Goal: Task Accomplishment & Management: Complete application form

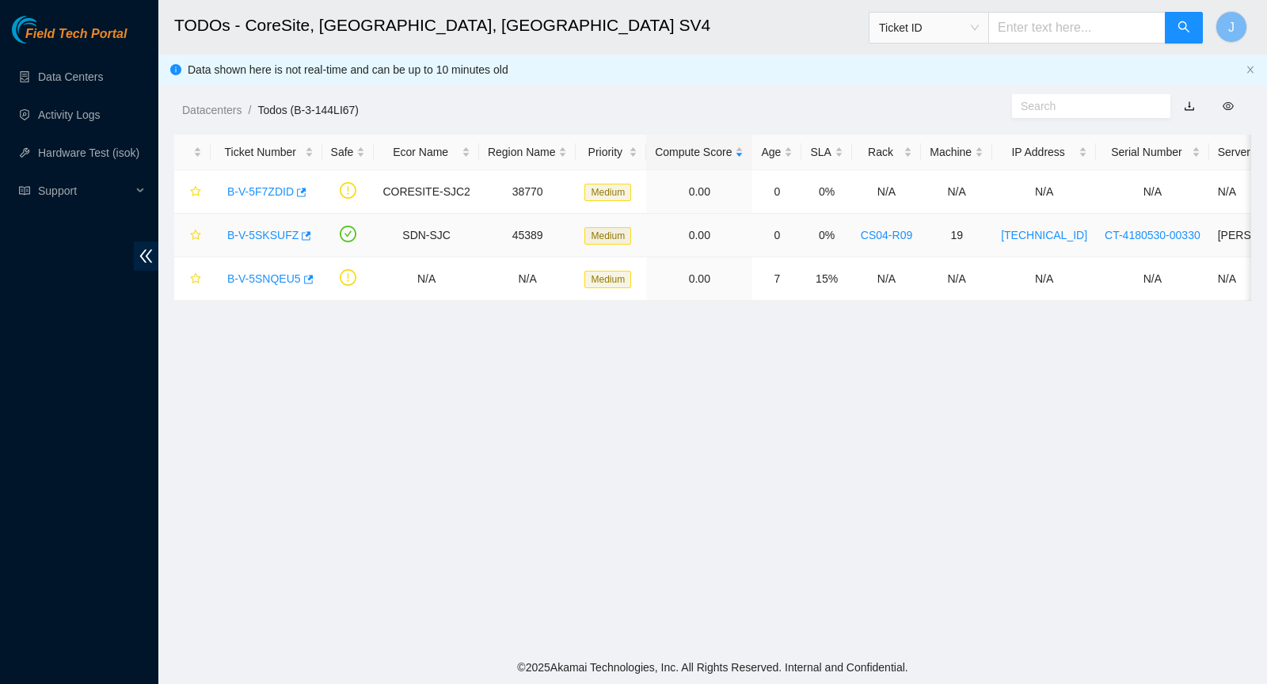
click at [264, 236] on link "B-V-5SKSUFZ" at bounding box center [262, 235] width 71 height 13
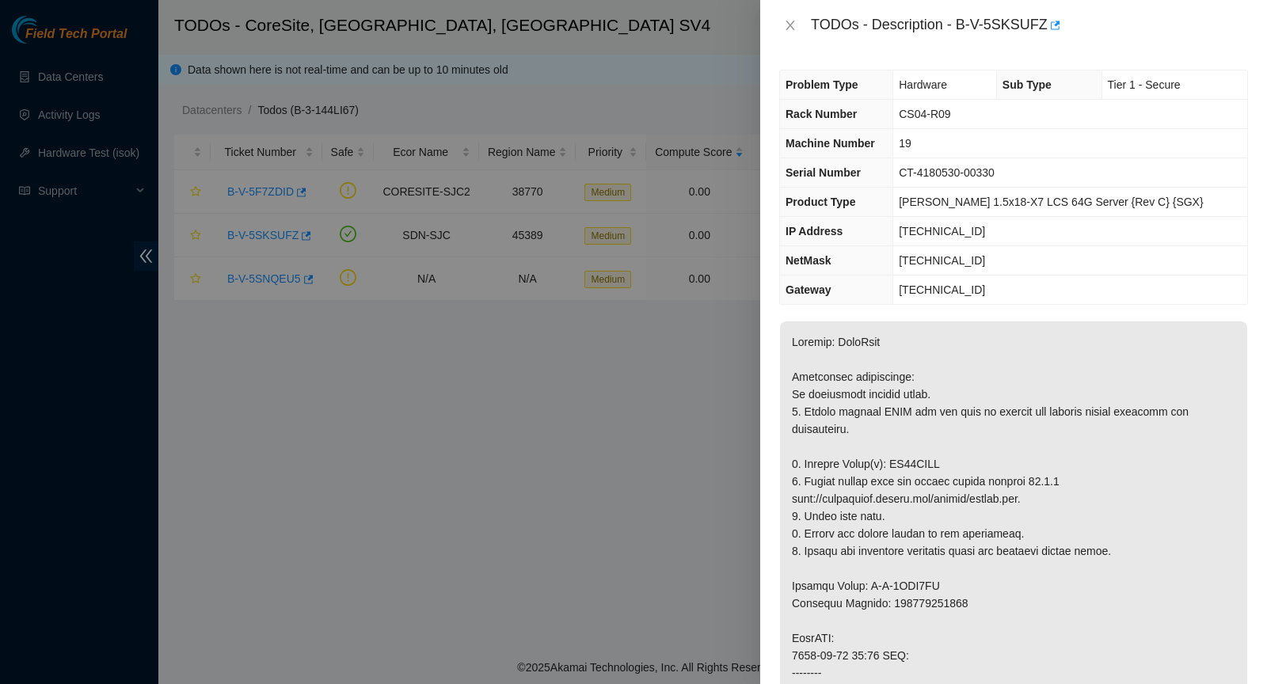
click at [962, 27] on div "TODOs - Description - B-V-5SKSUFZ" at bounding box center [1029, 25] width 437 height 25
click at [1048, 24] on div "TODOs - Description - B-V-5SKSUFZ" at bounding box center [1029, 25] width 437 height 25
copy div "B-V-5SKSUFZ"
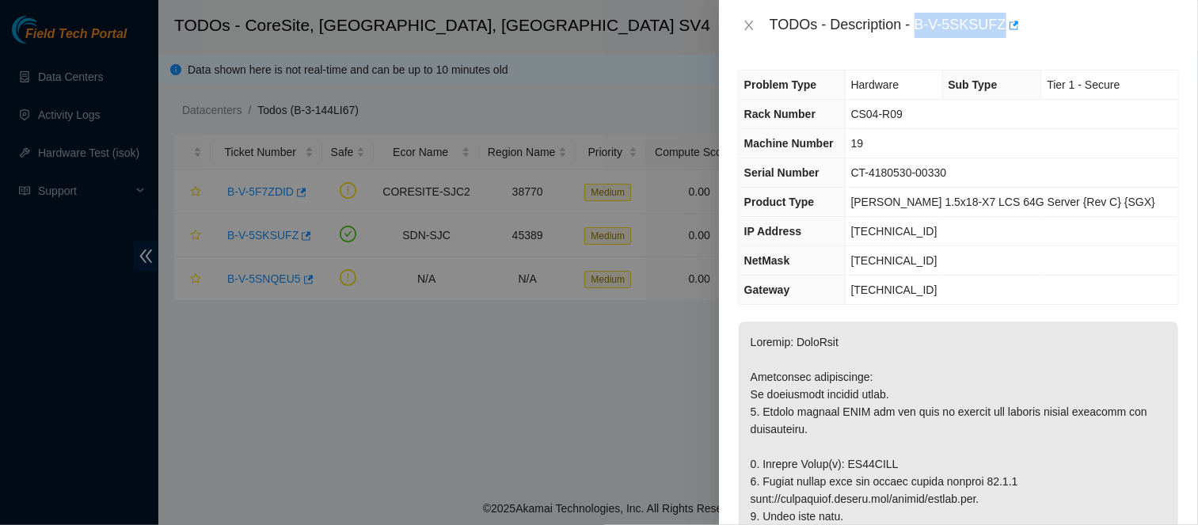
copy p "ZC16FERP"
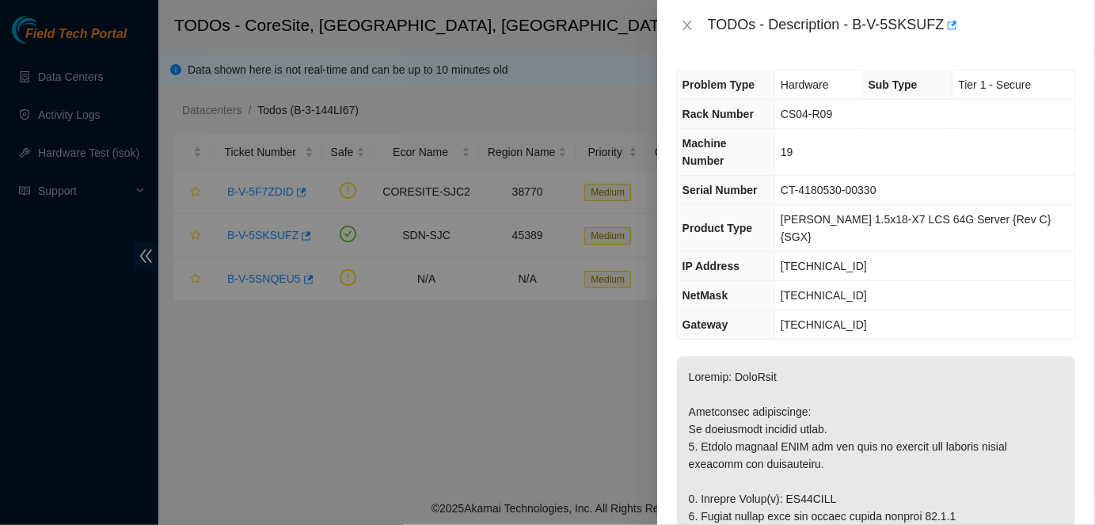
click at [689, 111] on span "Rack Number" at bounding box center [717, 114] width 71 height 13
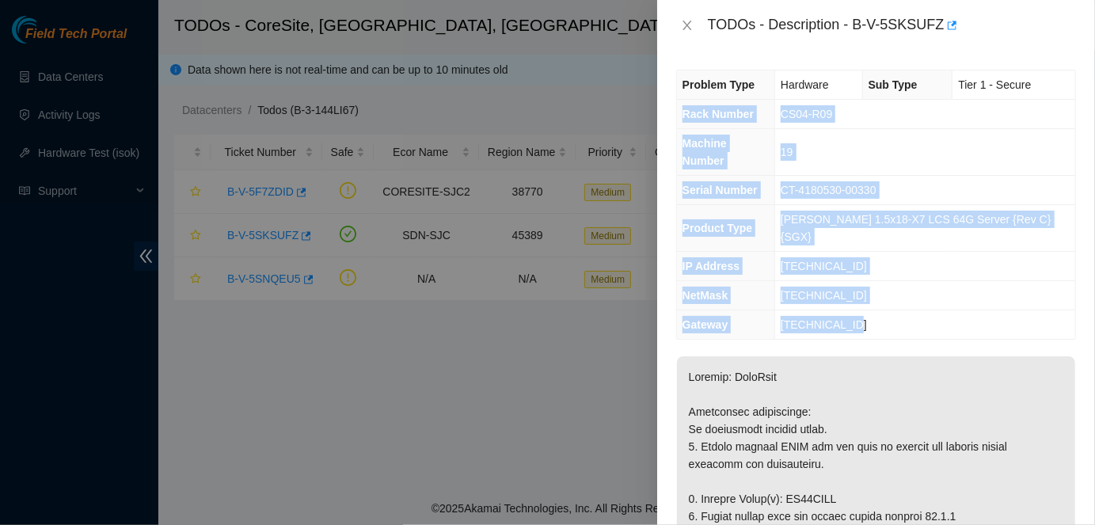
click at [913, 310] on td "[TECHNICAL_ID]" at bounding box center [925, 324] width 300 height 29
copy tbody "Rack Number CS04-R09 Machine Number 19 Serial Number CT-4180530-00330 Product T…"
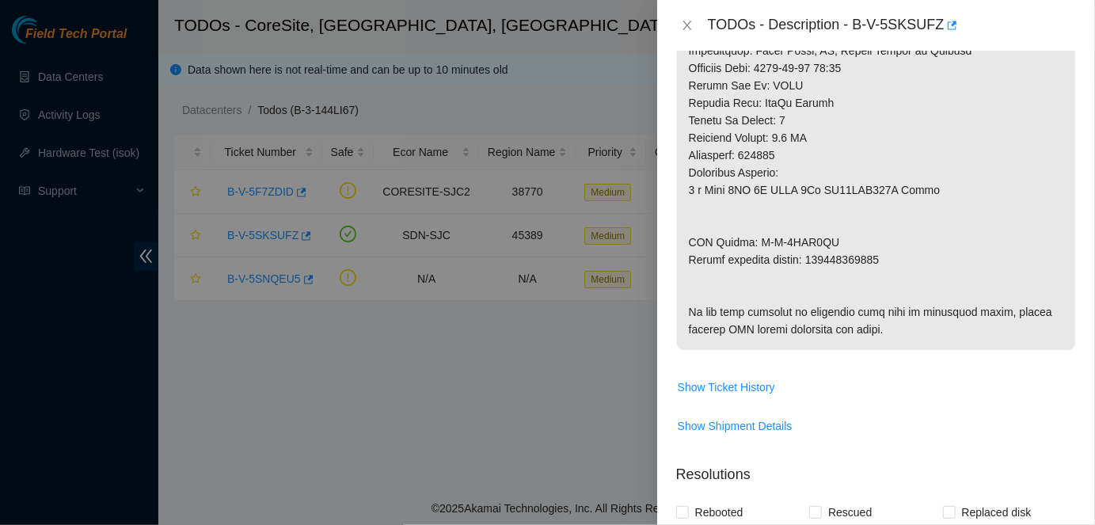
scroll to position [782, 0]
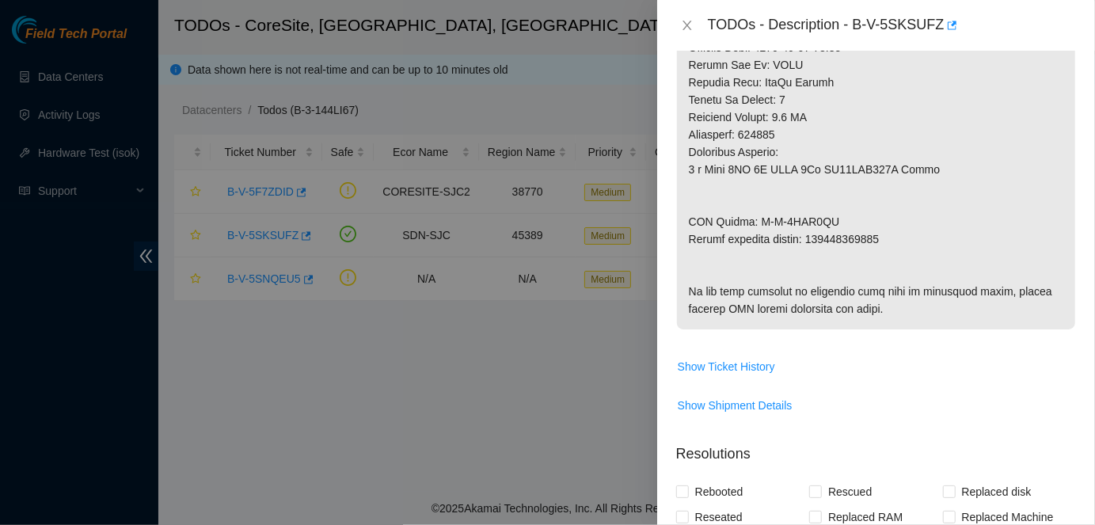
copy p "463470039963"
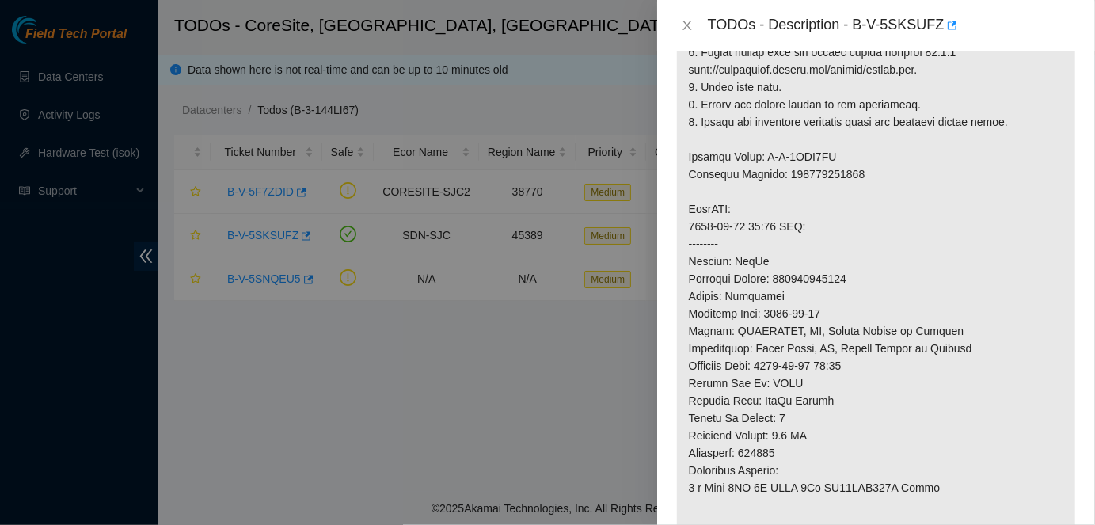
scroll to position [462, 0]
click at [830, 242] on p at bounding box center [876, 271] width 398 height 755
copy p "463470039952"
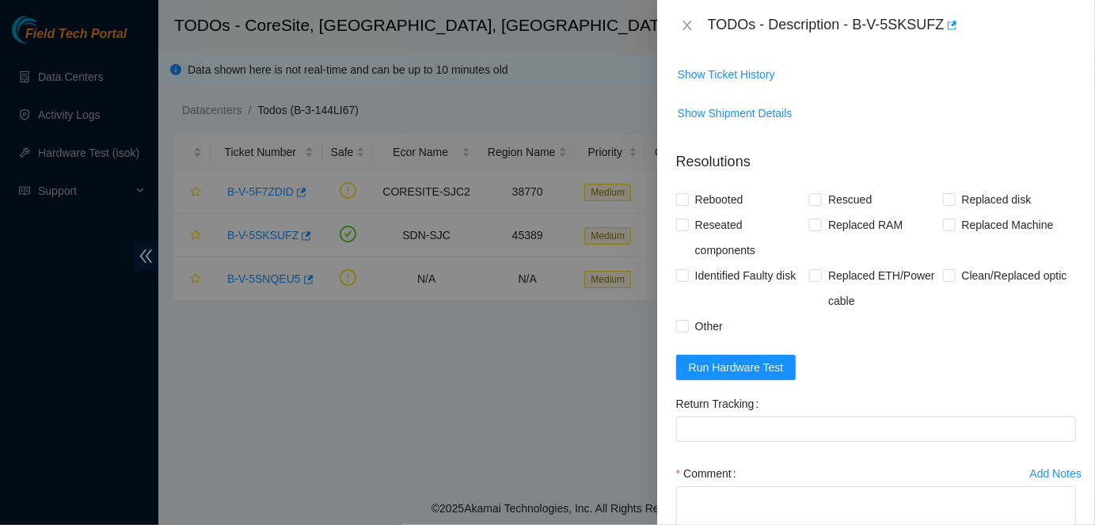
scroll to position [1070, 0]
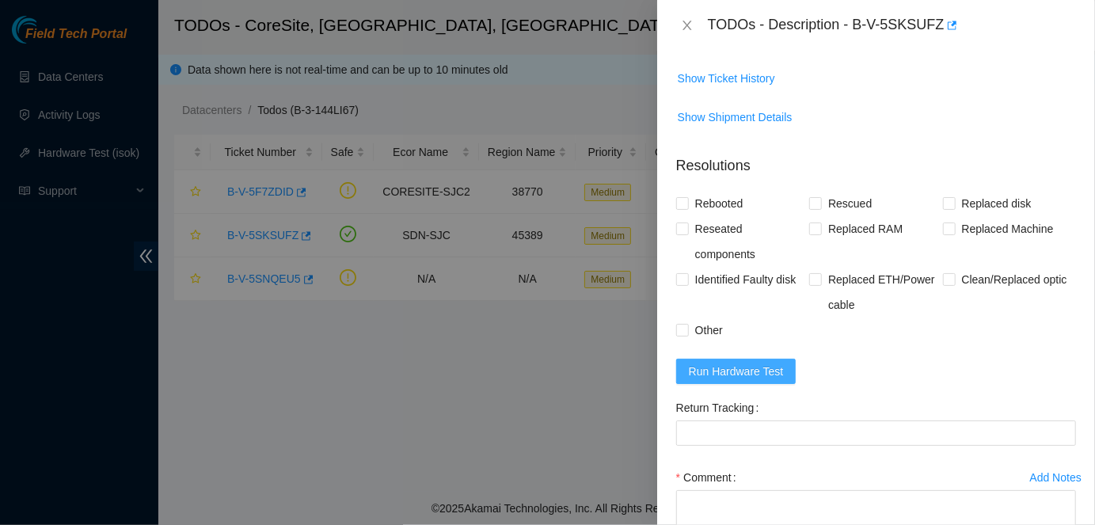
click at [782, 380] on span "Run Hardware Test" at bounding box center [736, 371] width 95 height 17
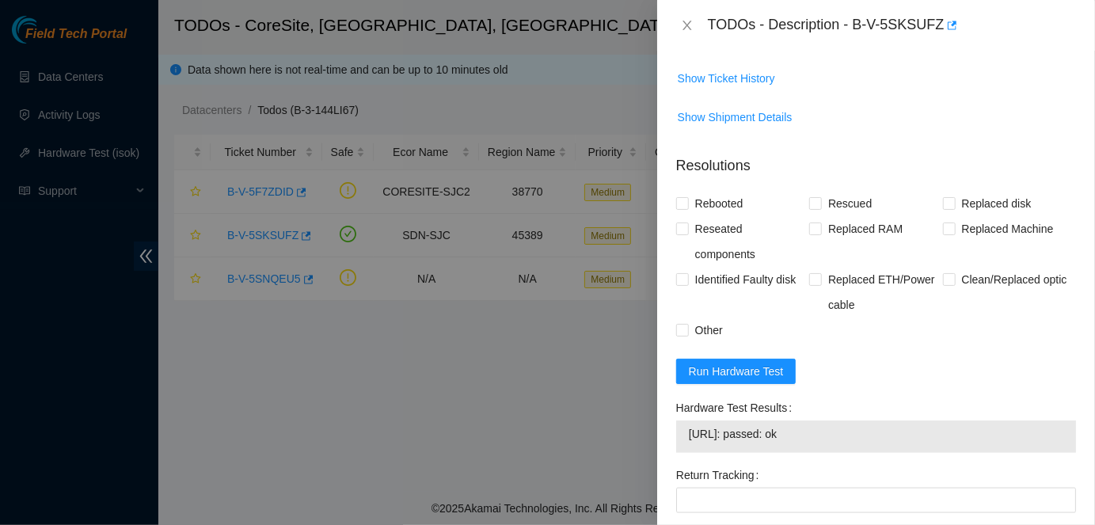
click at [701, 443] on span "184.28.174.86: passed: ok" at bounding box center [876, 433] width 374 height 17
click at [826, 443] on span "184.28.174.86: passed: ok" at bounding box center [876, 433] width 374 height 17
copy span "184.28.174.86: passed: ok"
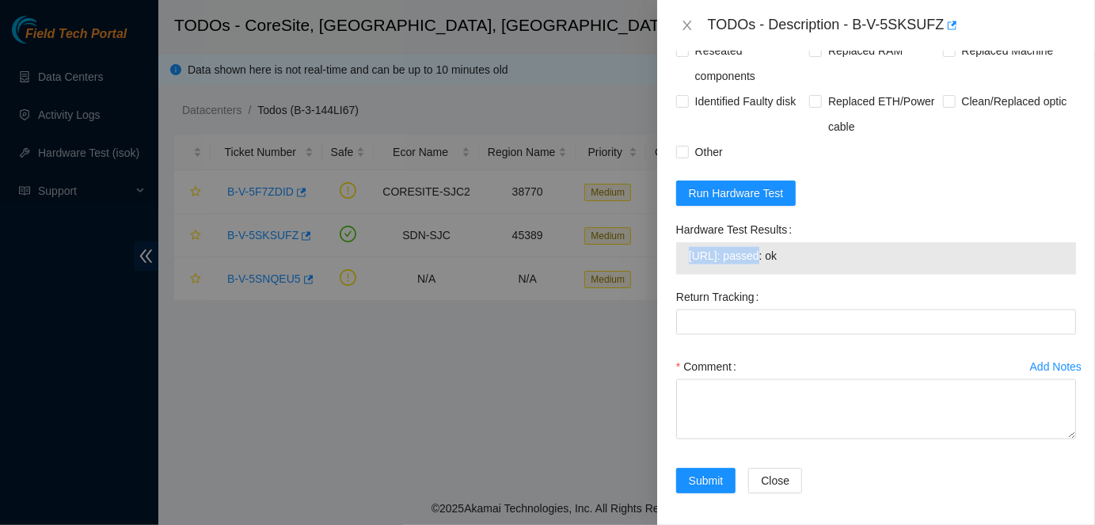
scroll to position [1285, 0]
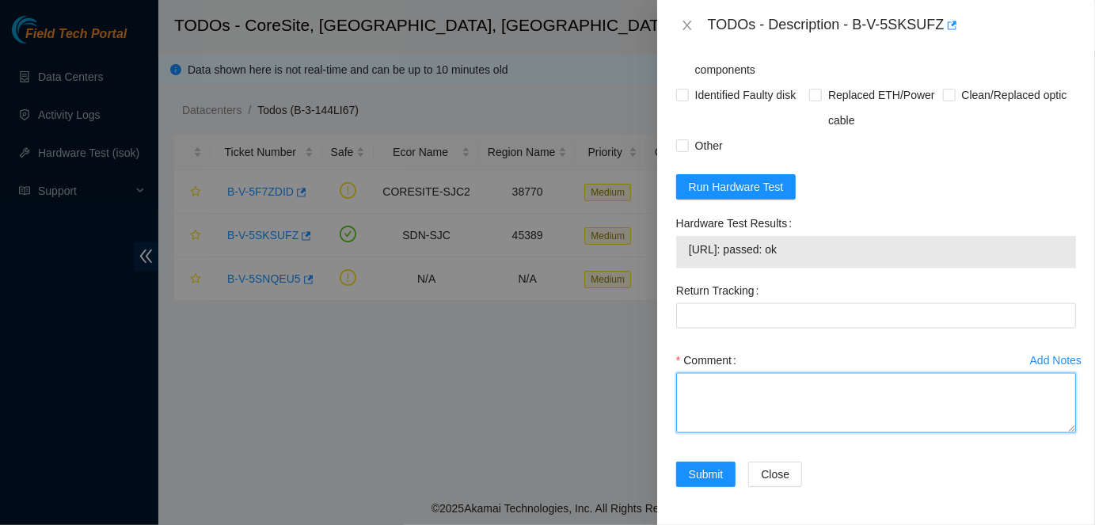
click at [834, 408] on textarea "Comment" at bounding box center [876, 403] width 400 height 60
paste textarea "Spoke to NOCC rep to verify it was safe to work on the machine - they informed …"
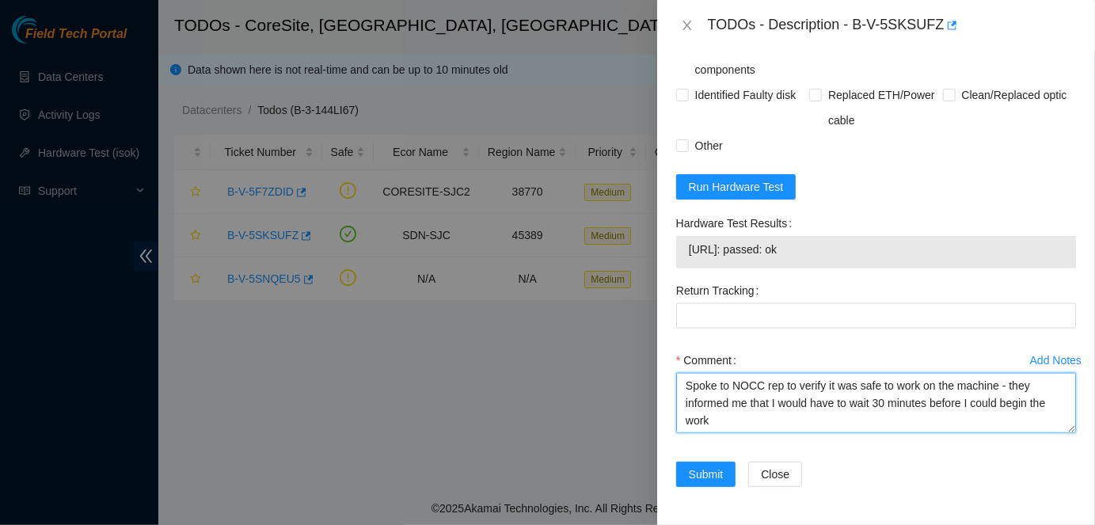
scroll to position [603, 0]
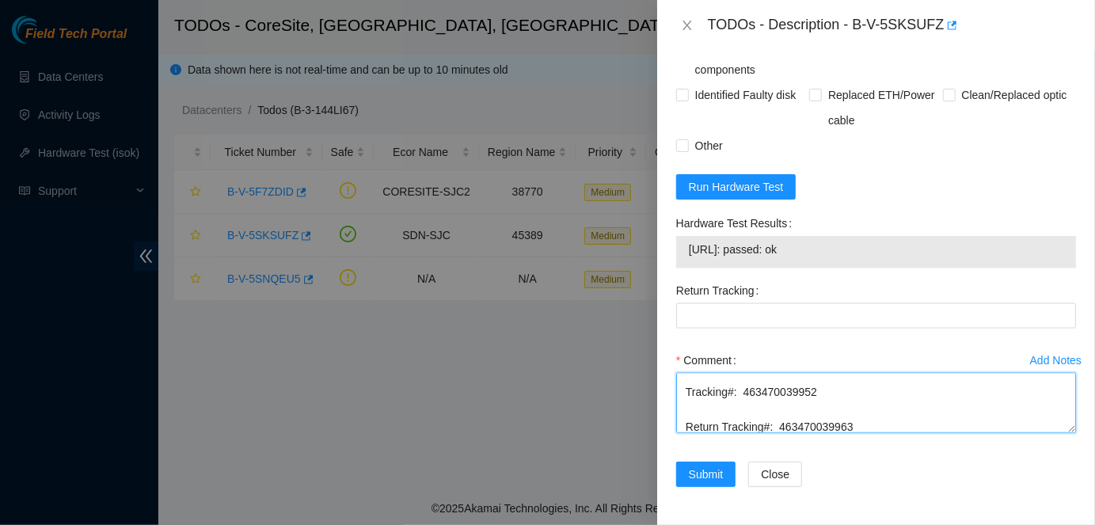
click at [827, 420] on textarea "Spoke to NOCC rep to verify it was safe to work on the machine - they informed …" at bounding box center [876, 403] width 400 height 60
type textarea "Spoke to NOCC rep to verify it was safe to work on the machine - they informed …"
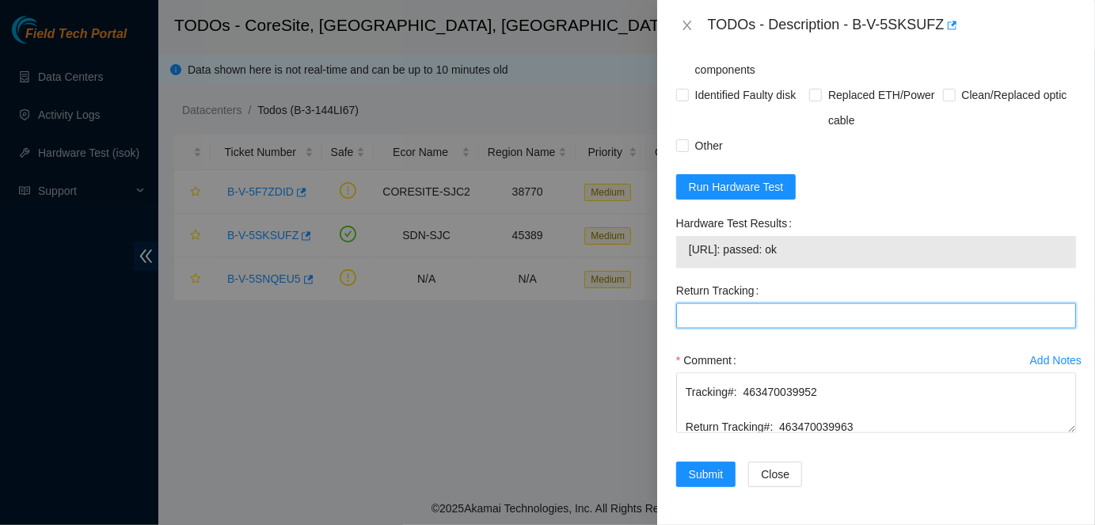
click at [794, 312] on Tracking "Return Tracking" at bounding box center [876, 315] width 400 height 25
paste Tracking "463470039963"
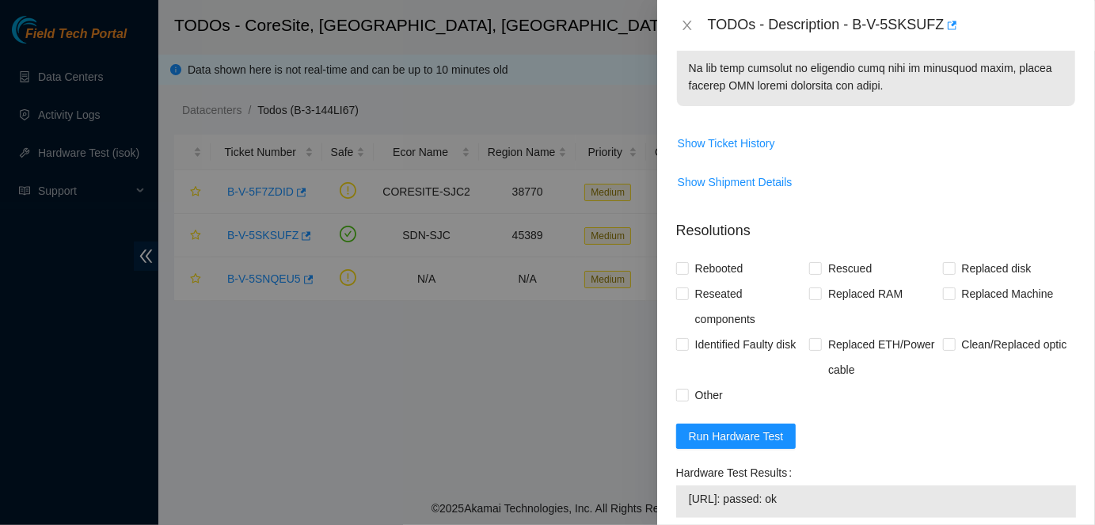
scroll to position [877, 0]
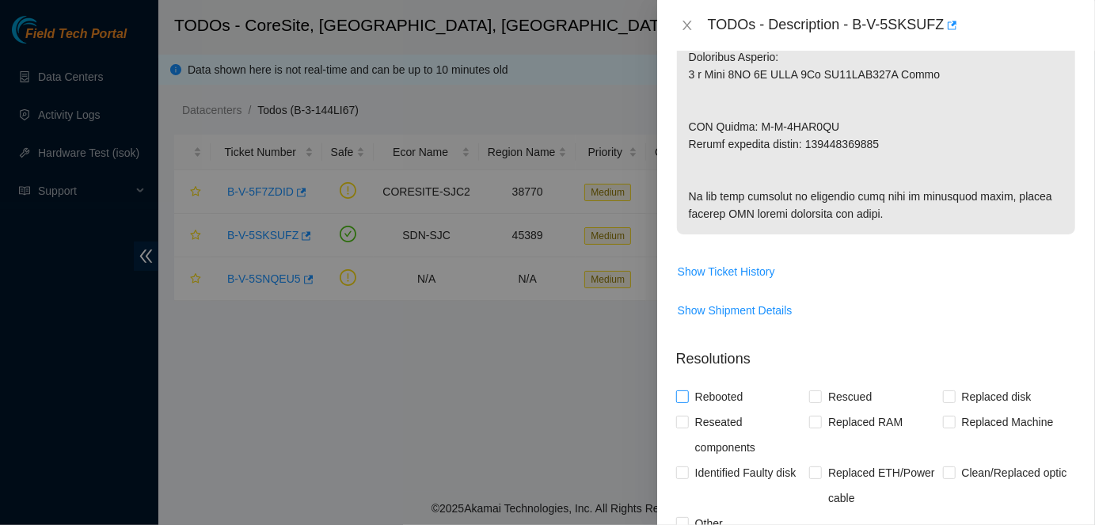
type Tracking "463470039963"
click at [716, 409] on span "Rebooted" at bounding box center [719, 396] width 61 height 25
click at [687, 401] on input "Rebooted" at bounding box center [681, 395] width 11 height 11
checkbox input "true"
click at [825, 409] on span "Rescued" at bounding box center [850, 396] width 56 height 25
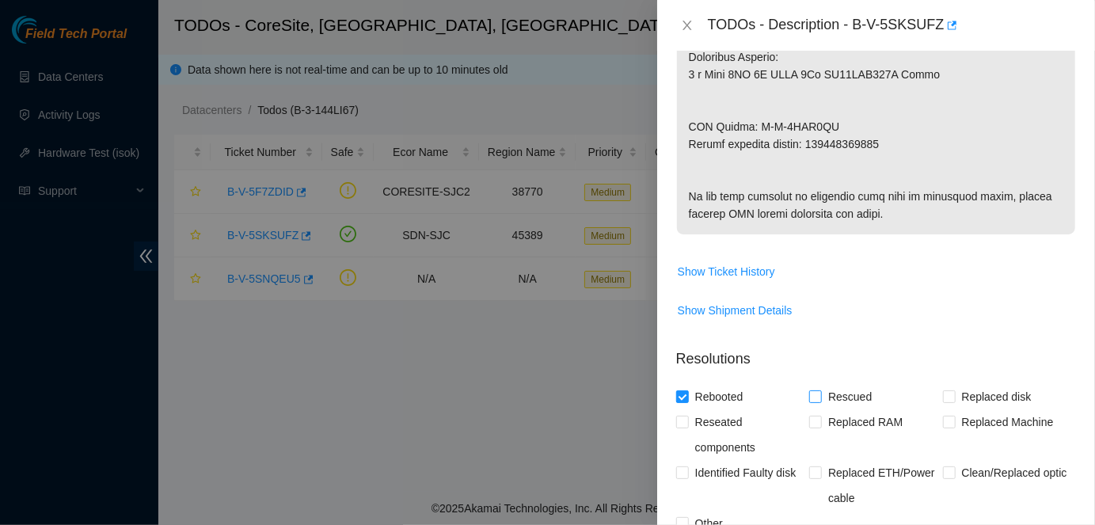
click at [820, 401] on input "Rescued" at bounding box center [814, 395] width 11 height 11
checkbox input "true"
click at [971, 409] on span "Replaced disk" at bounding box center [996, 396] width 82 height 25
click at [954, 401] on input "Replaced disk" at bounding box center [948, 395] width 11 height 11
checkbox input "true"
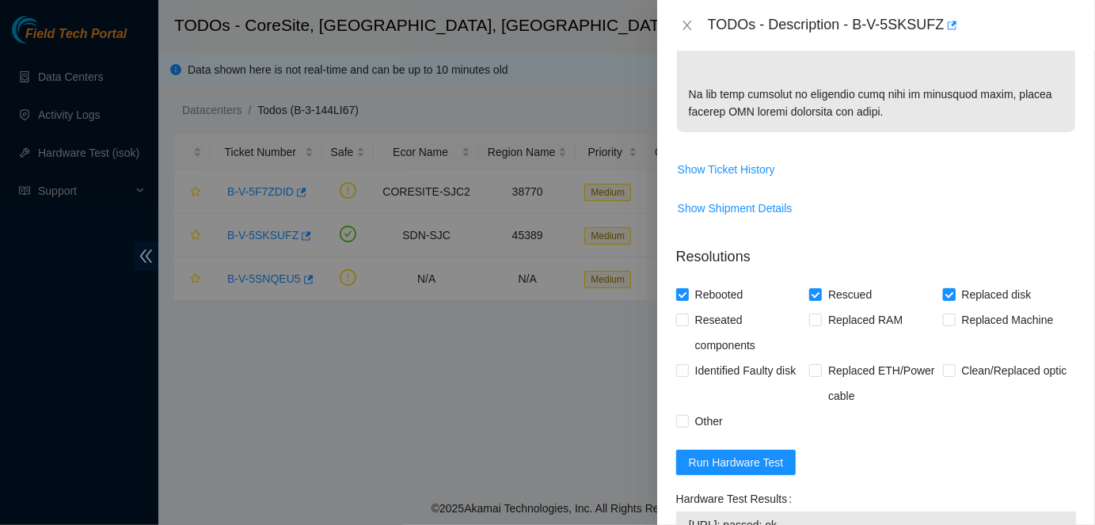
scroll to position [1027, 0]
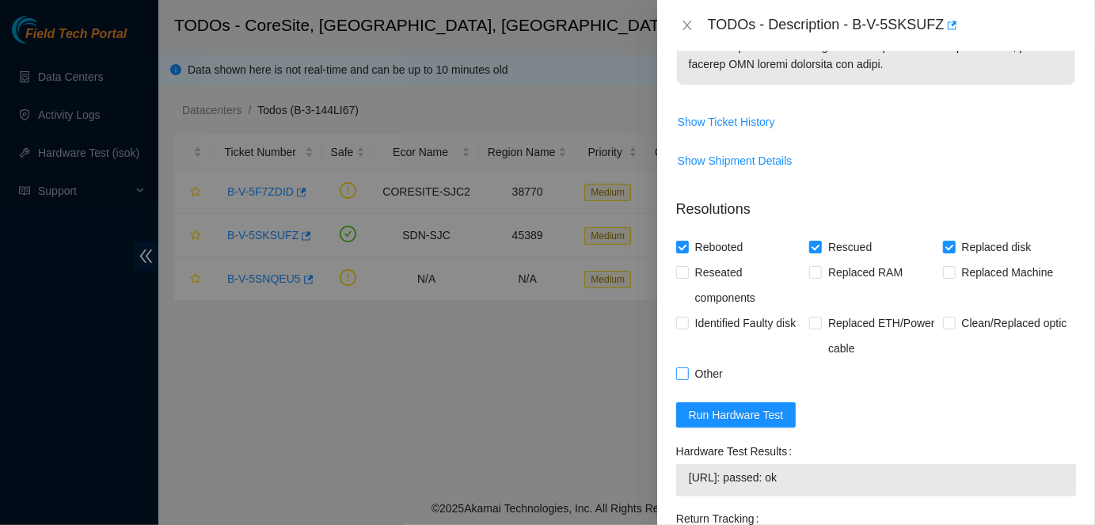
click at [684, 378] on input "Other" at bounding box center [681, 372] width 11 height 11
checkbox input "true"
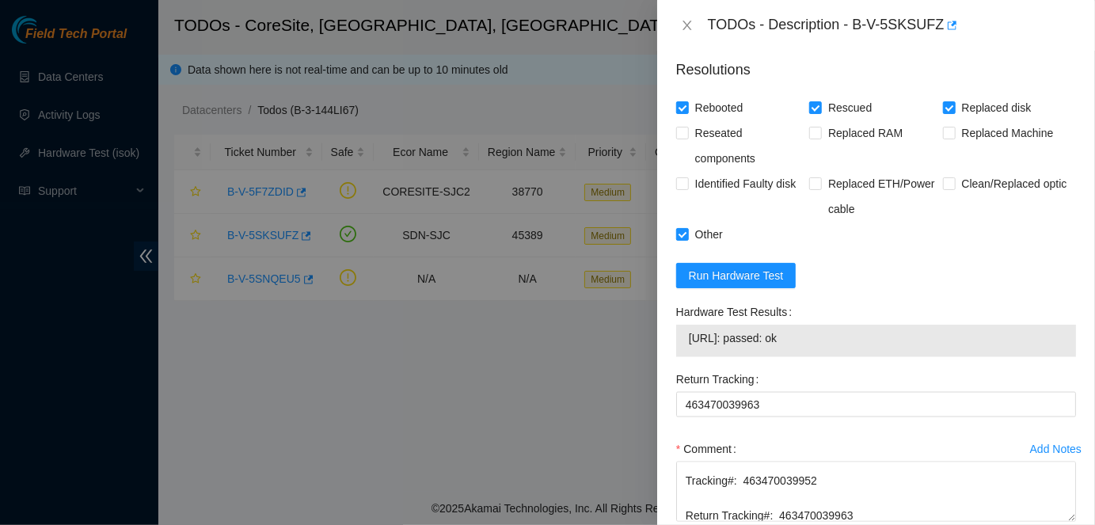
scroll to position [1285, 0]
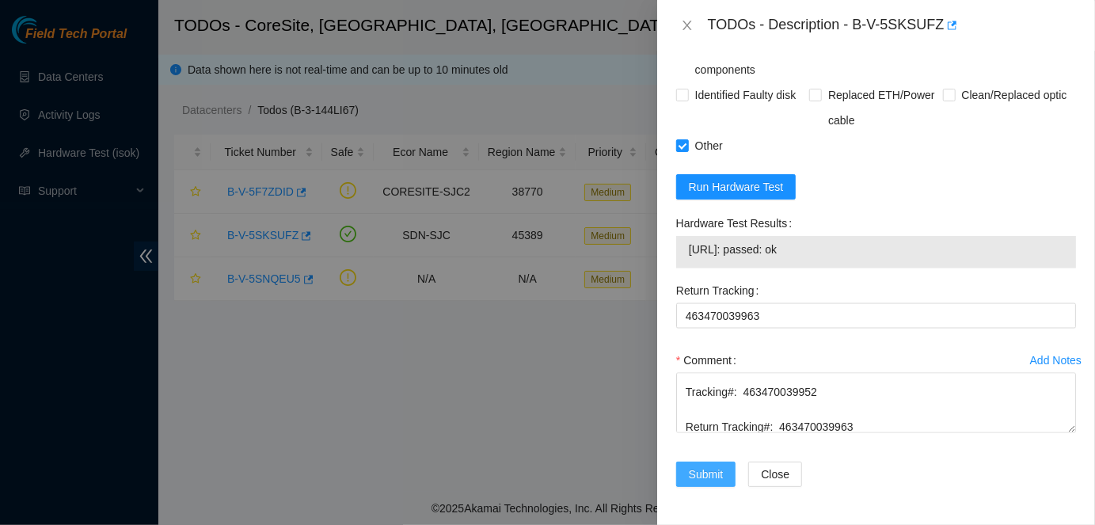
click at [686, 473] on button "Submit" at bounding box center [706, 474] width 60 height 25
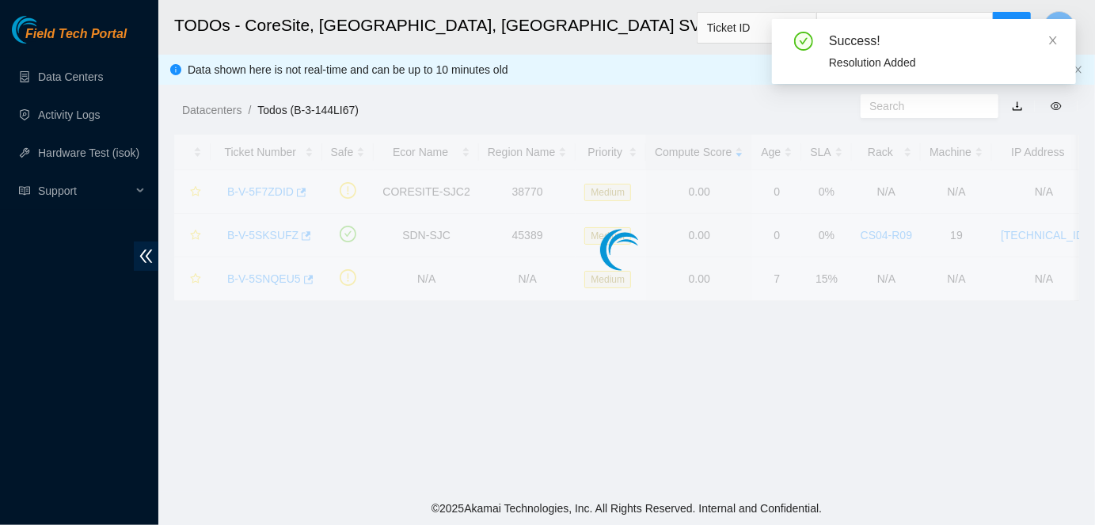
scroll to position [457, 0]
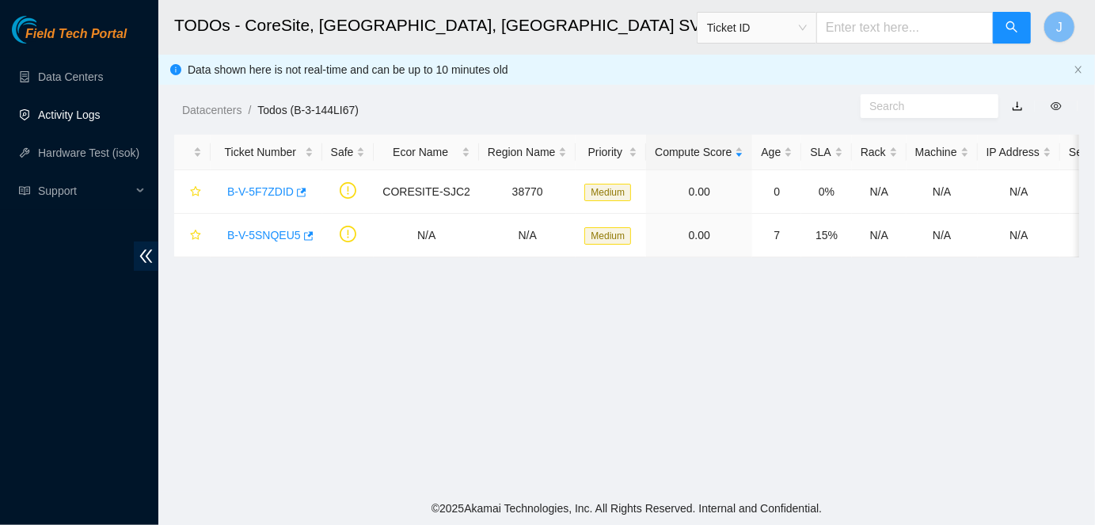
click at [59, 108] on link "Activity Logs" at bounding box center [69, 114] width 63 height 13
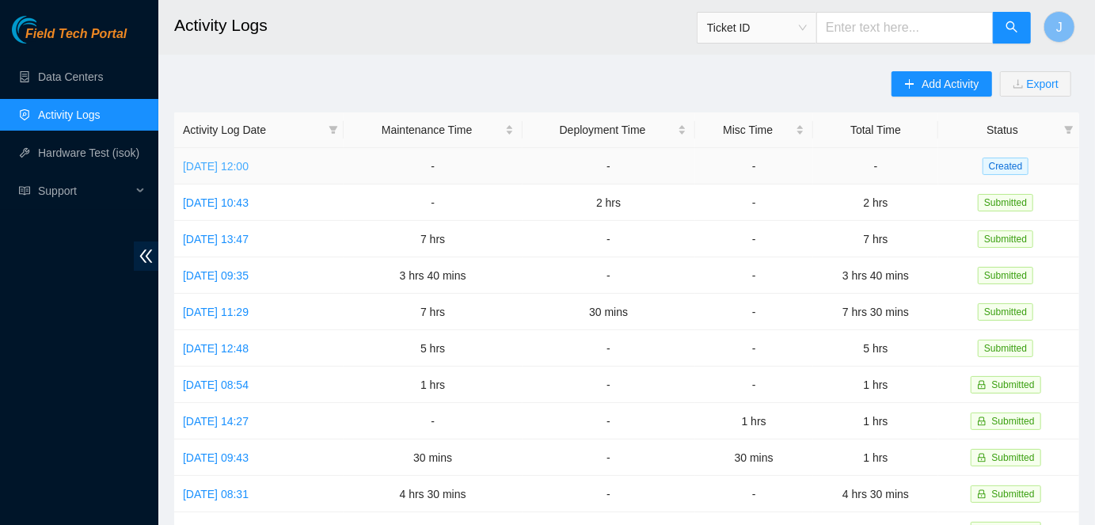
click at [249, 169] on link "Tue, 12 Aug 2025 12:00" at bounding box center [216, 166] width 66 height 13
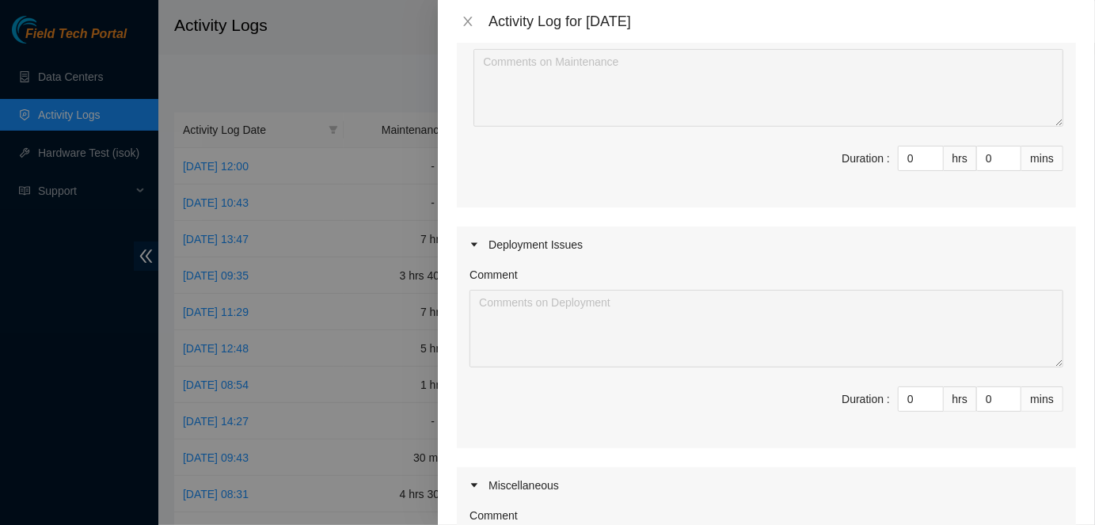
scroll to position [477, 0]
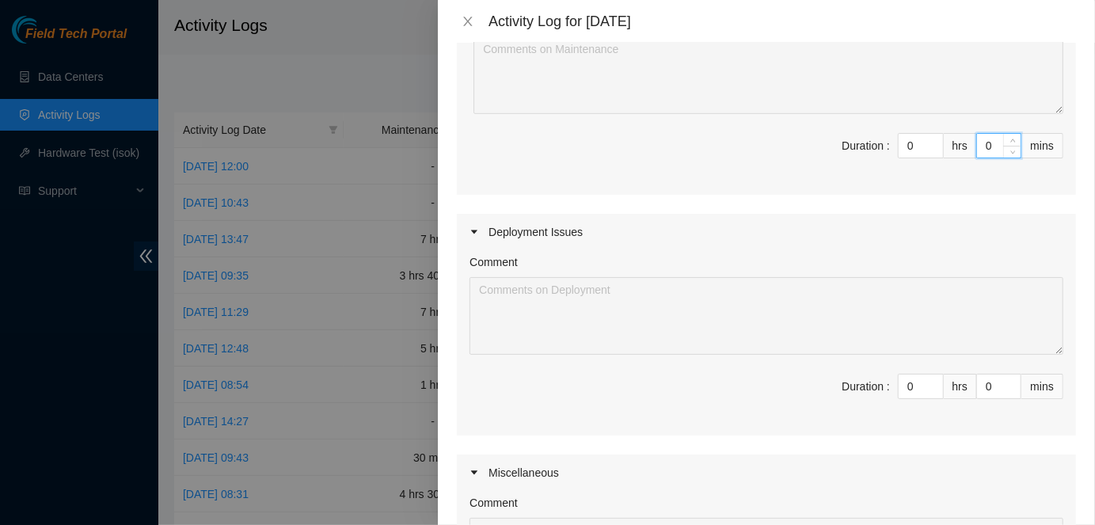
click at [999, 144] on input "0" at bounding box center [999, 146] width 44 height 24
type input "3"
type input "30"
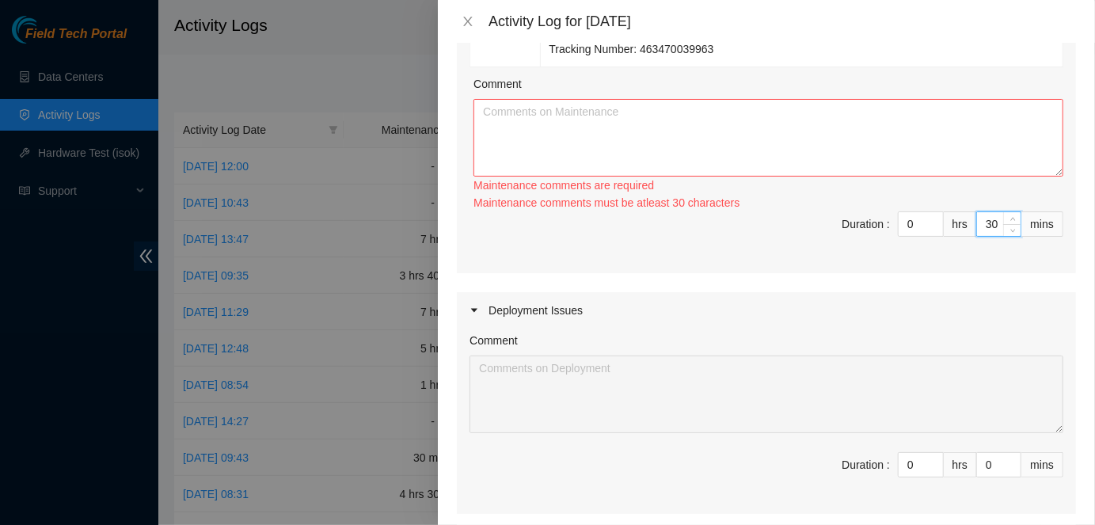
scroll to position [409, 0]
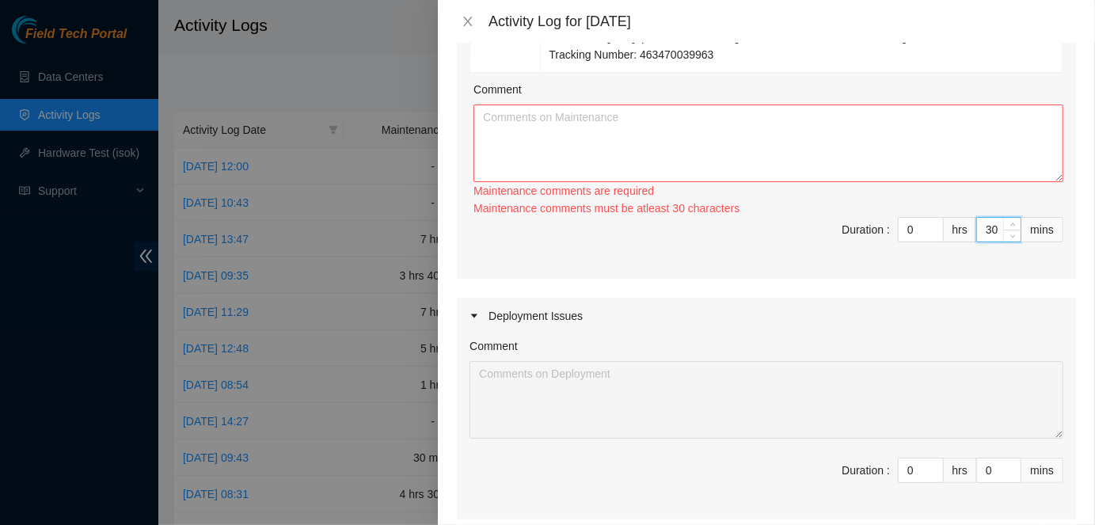
type input "30"
click at [632, 104] on textarea "Comment" at bounding box center [768, 143] width 590 height 78
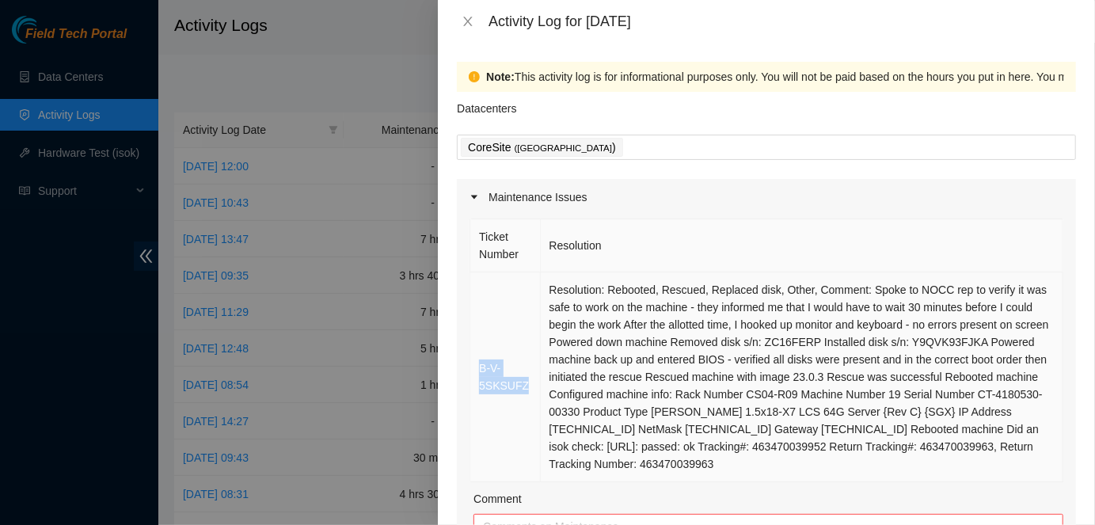
drag, startPoint x: 477, startPoint y: 362, endPoint x: 532, endPoint y: 386, distance: 60.6
click at [533, 387] on td "B-V-5SKSUFZ" at bounding box center [505, 377] width 70 height 210
copy link "B-V-5SKSUFZ"
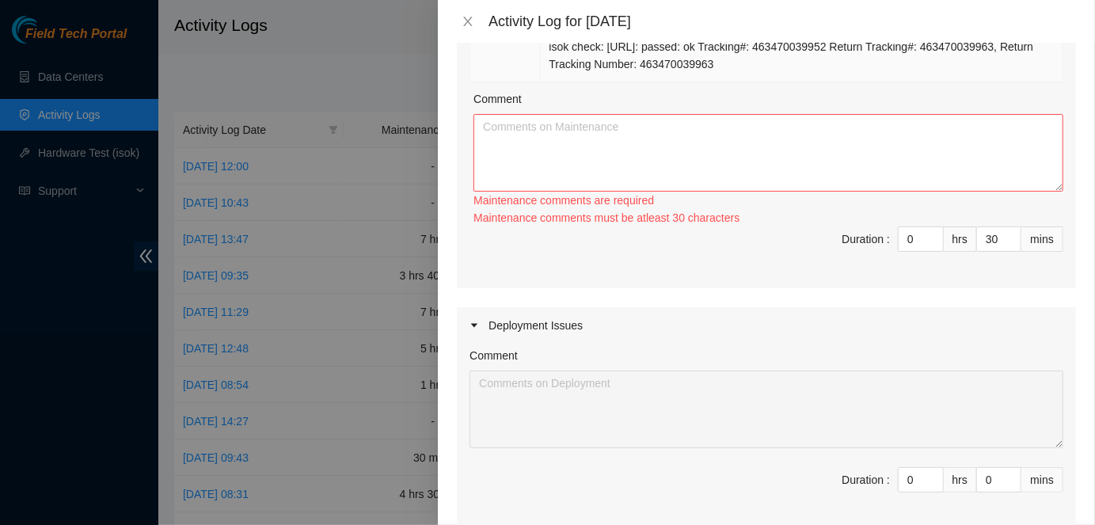
scroll to position [384, 0]
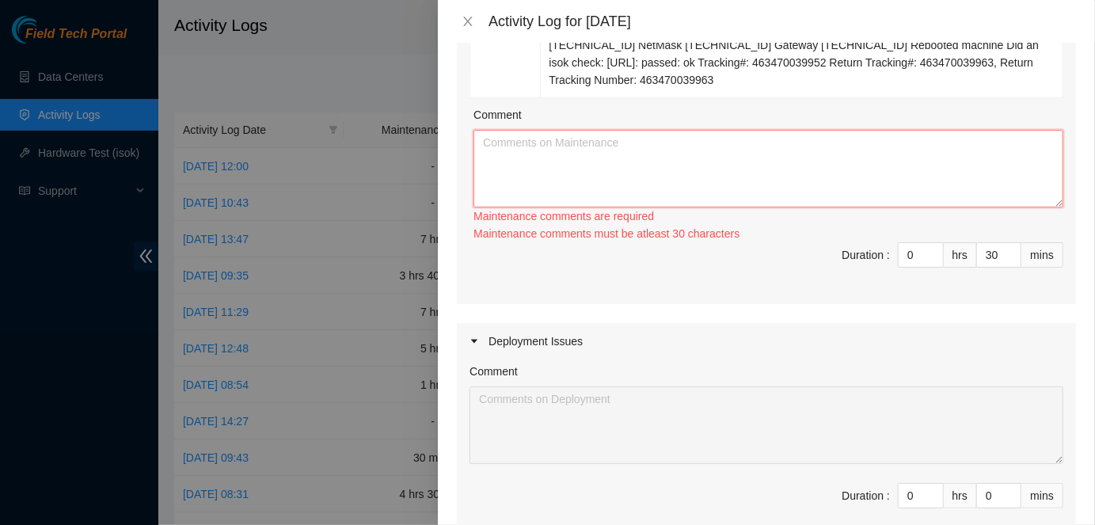
click at [515, 141] on textarea "Comment" at bounding box center [768, 169] width 590 height 78
paste textarea "B-V-5SKSUFZ"
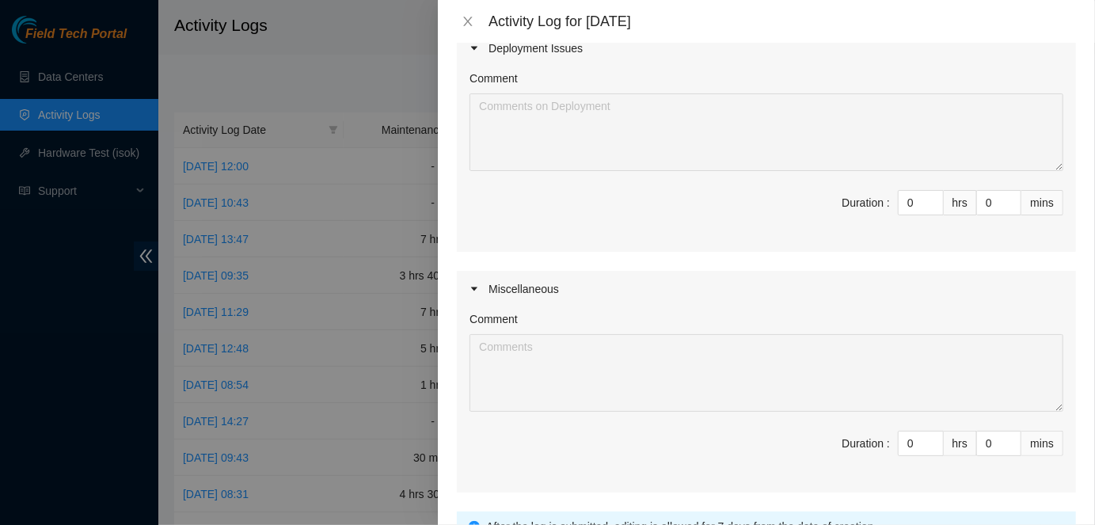
scroll to position [797, 0]
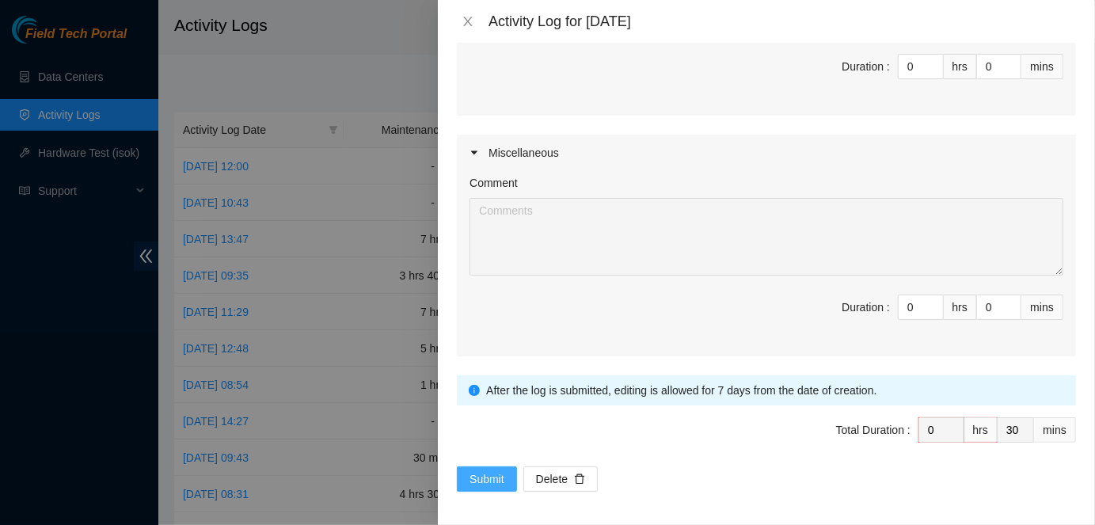
type textarea "B-V-5SKSUFZ missing screws, cold side, through ears to rack. Had those replaced."
click at [481, 472] on span "Submit" at bounding box center [486, 478] width 35 height 17
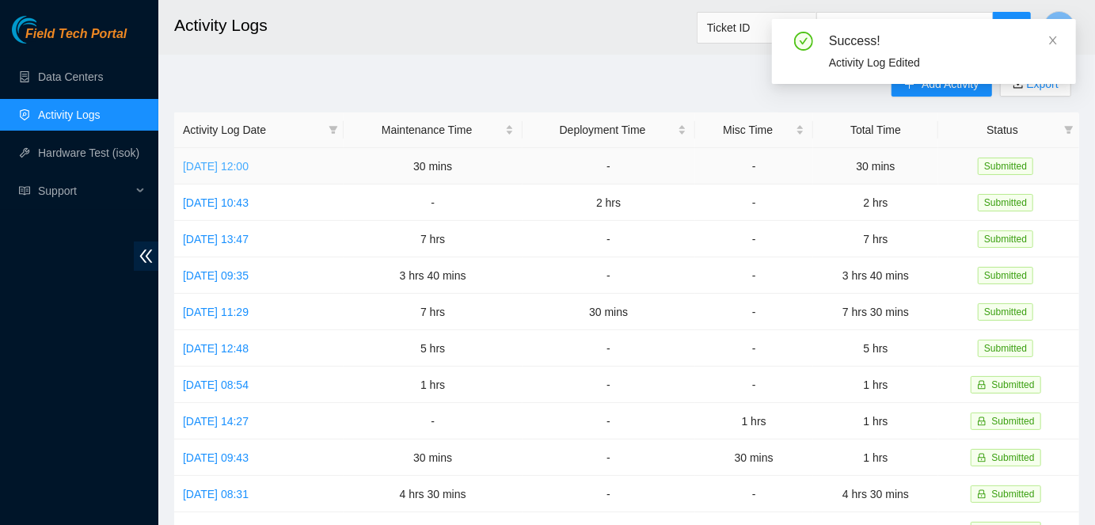
click at [249, 168] on link "Tue, 12 Aug 2025 12:00" at bounding box center [216, 166] width 66 height 13
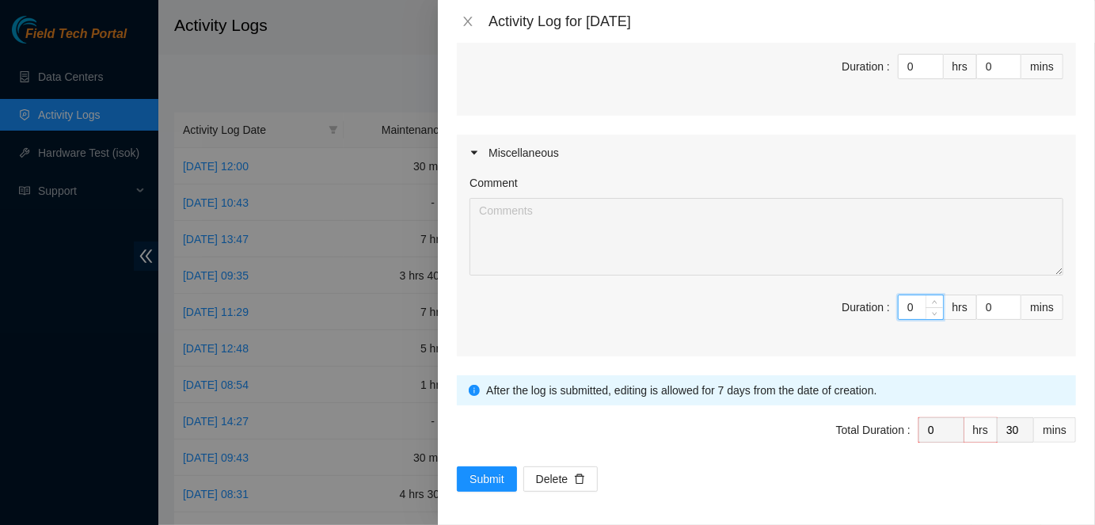
click at [923, 303] on input "0" at bounding box center [920, 307] width 44 height 24
type input "1"
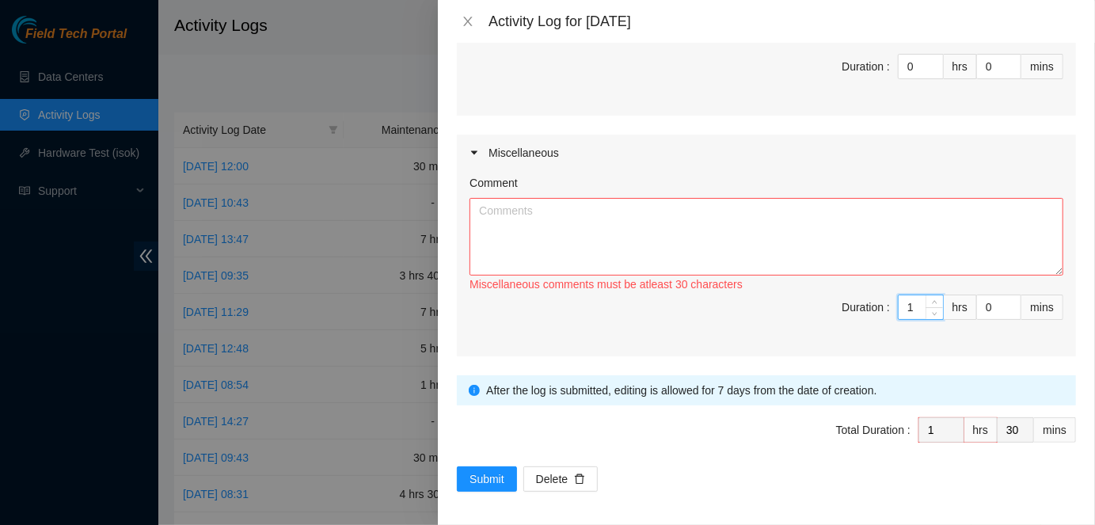
type input "0"
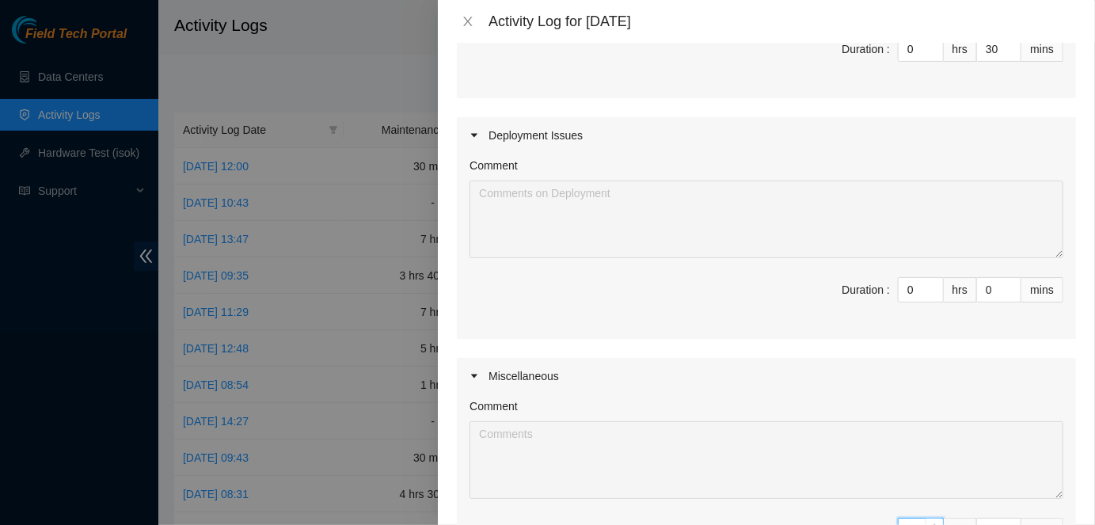
scroll to position [573, 0]
click at [921, 284] on input "0" at bounding box center [920, 291] width 44 height 24
type input "1"
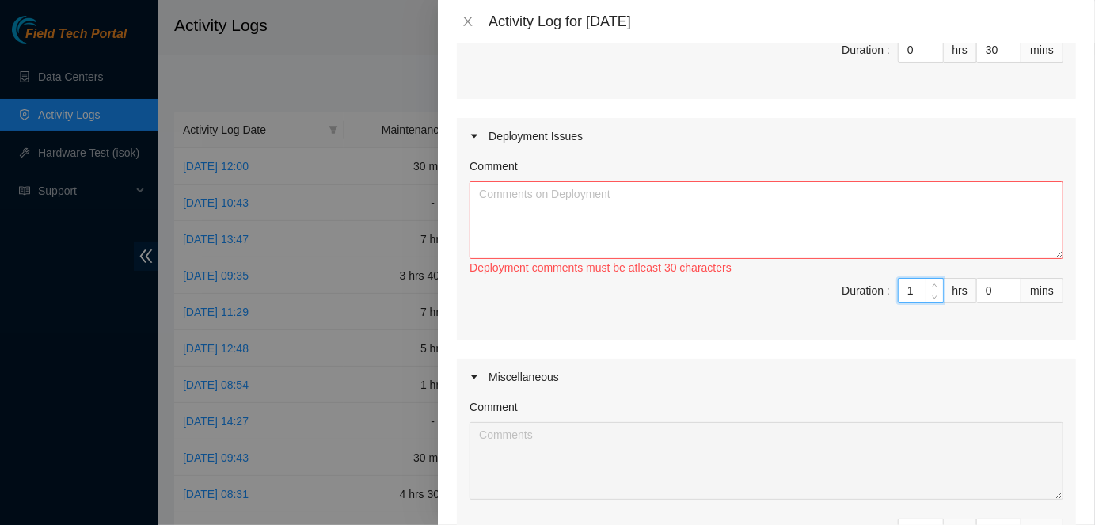
type input "14"
type input "1"
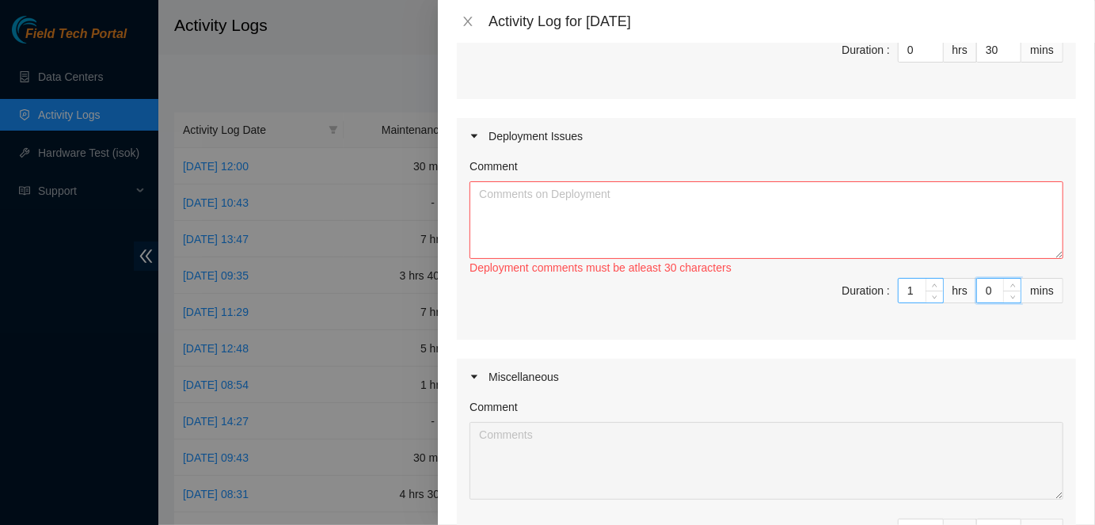
type input "4"
type input "34"
type input "45"
type input "2"
type input "15"
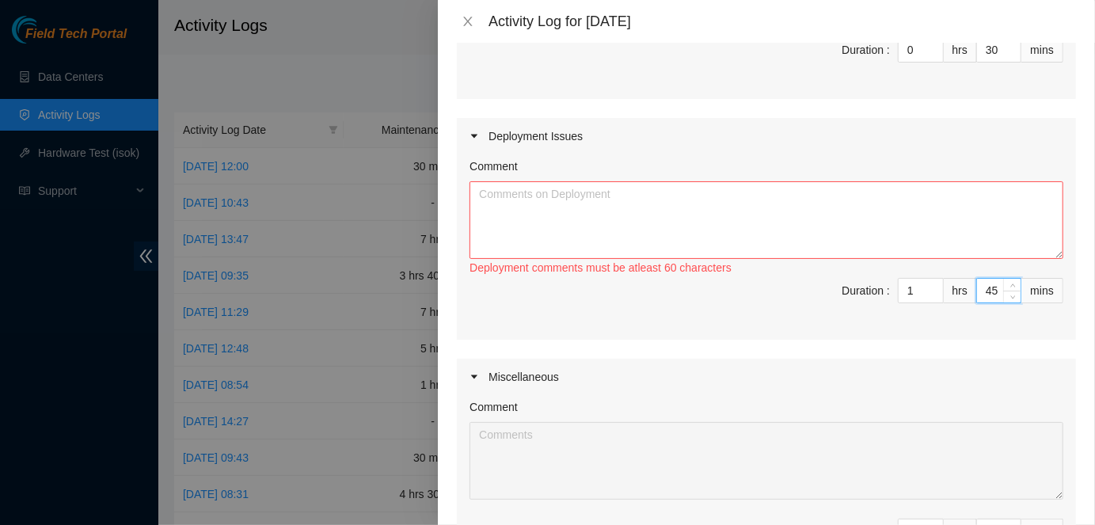
type input "45"
click at [729, 259] on div "Deployment comments must be atleast 60 characters" at bounding box center [766, 267] width 594 height 17
click at [704, 218] on textarea "Comment" at bounding box center [766, 220] width 594 height 78
paste textarea "DP80687"
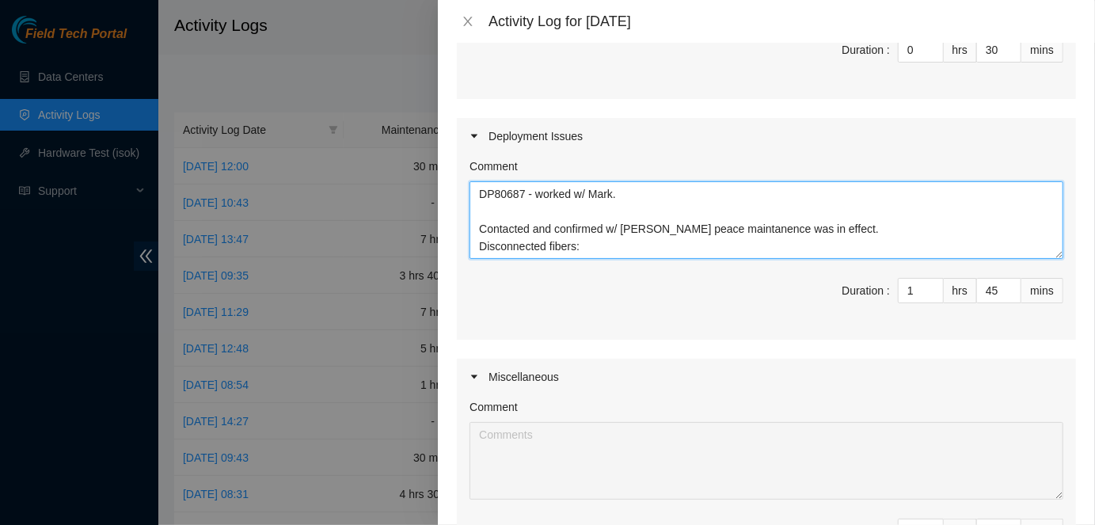
scroll to position [12, 0]
paste textarea "CS03-R11 ODP.A shelf 1 slot C CAS-02808386 P.7,8 dwdm7 grv1-1/2/3 CS03-R12 grv1…"
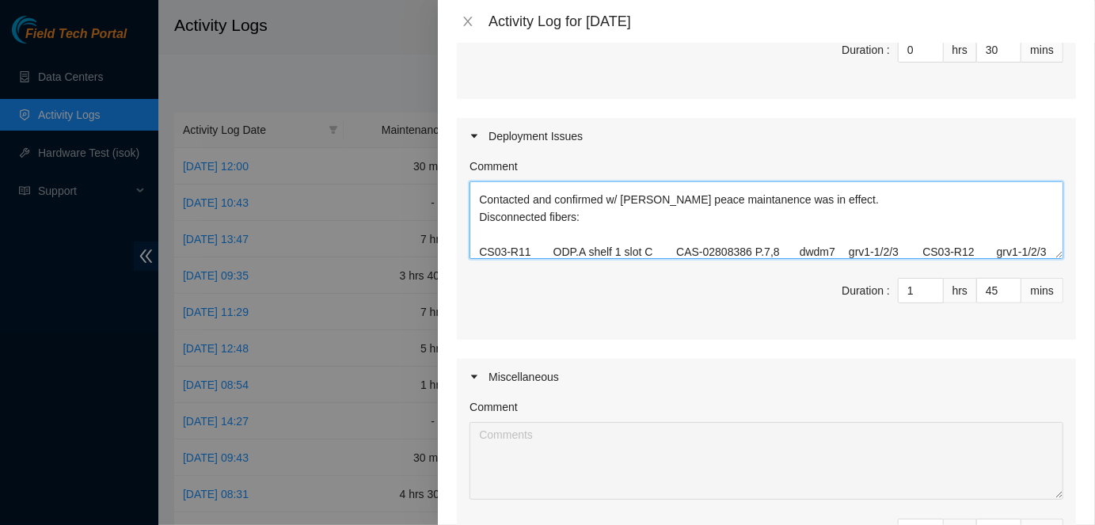
scroll to position [47, 0]
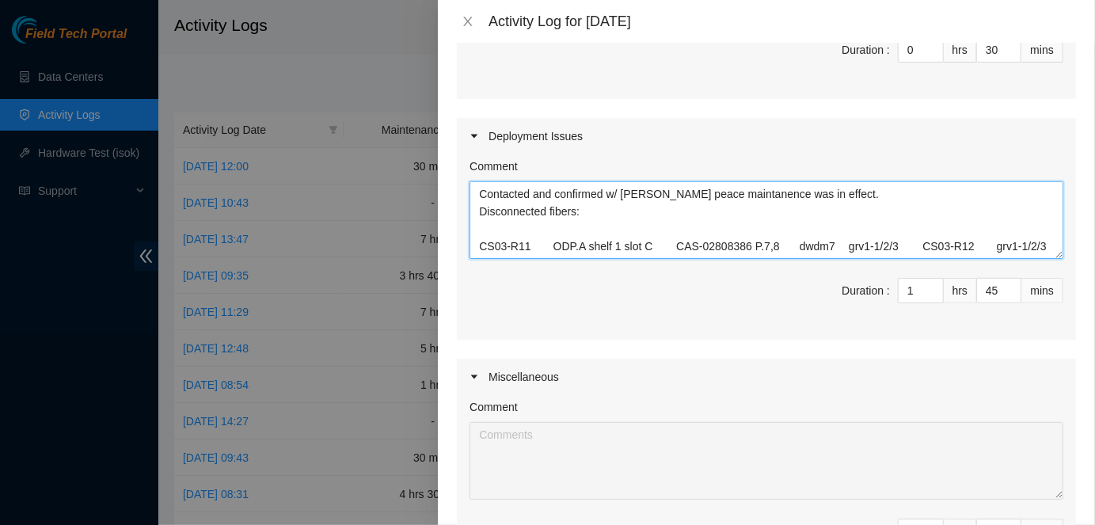
click at [928, 236] on textarea "DP80687 - worked w/ Mark. Contacted and confirmed w/ Robert L. peace maintanenc…" at bounding box center [766, 220] width 594 height 78
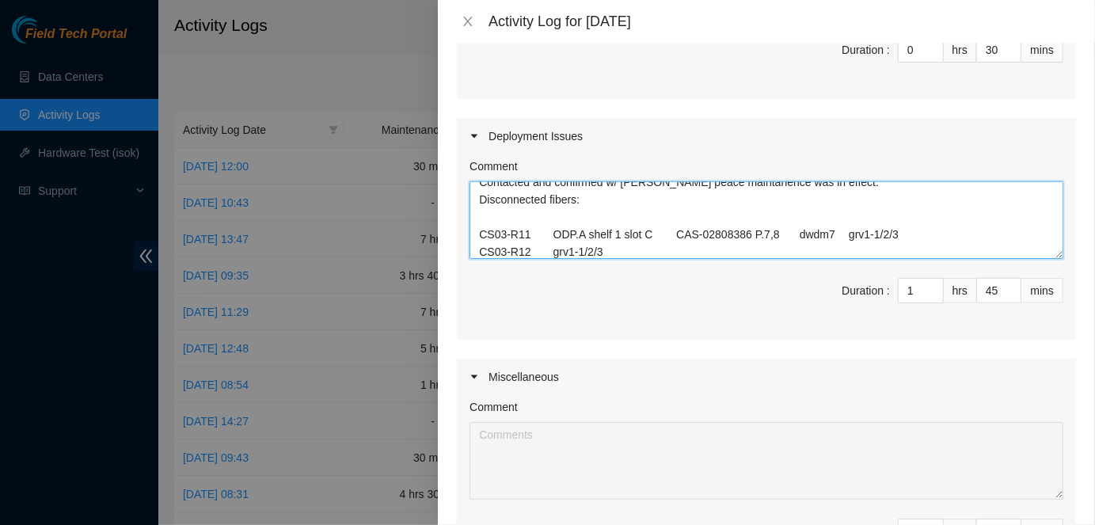
scroll to position [52, 0]
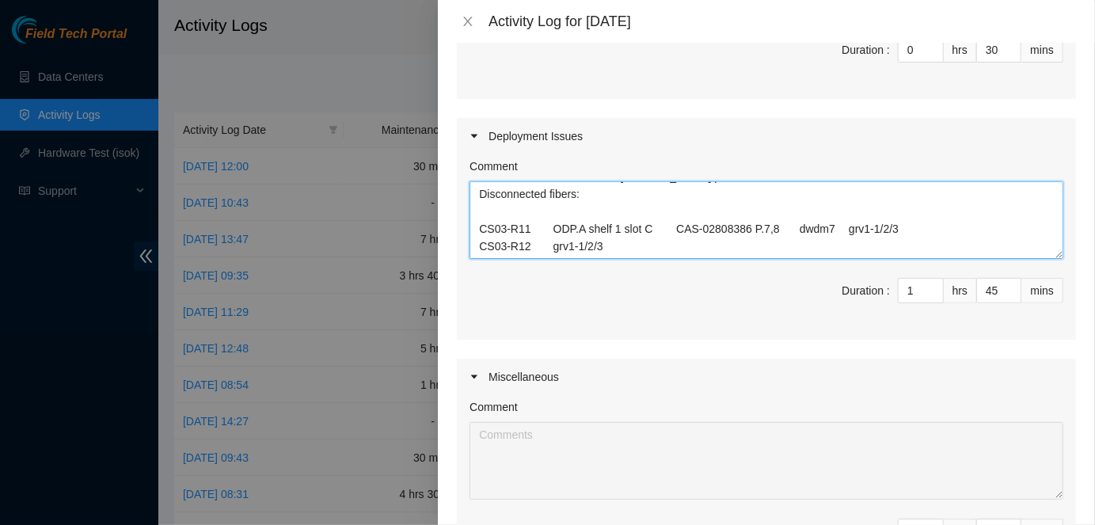
click at [803, 224] on textarea "DP80687 - worked w/ Mark. Contacted and confirmed w/ Robert L. peace maintanenc…" at bounding box center [766, 220] width 594 height 78
drag, startPoint x: 919, startPoint y: 224, endPoint x: 804, endPoint y: 223, distance: 114.8
click at [804, 223] on textarea "DP80687 - worked w/ Mark. Contacted and confirmed w/ Robert L. peace maintanenc…" at bounding box center [766, 220] width 594 height 78
click at [555, 251] on textarea "DP80687 - worked w/ Mark. Contacted and confirmed w/ Robert L. peace maintanenc…" at bounding box center [766, 220] width 594 height 78
paste textarea "dwdm7 grv1-1/2/3"
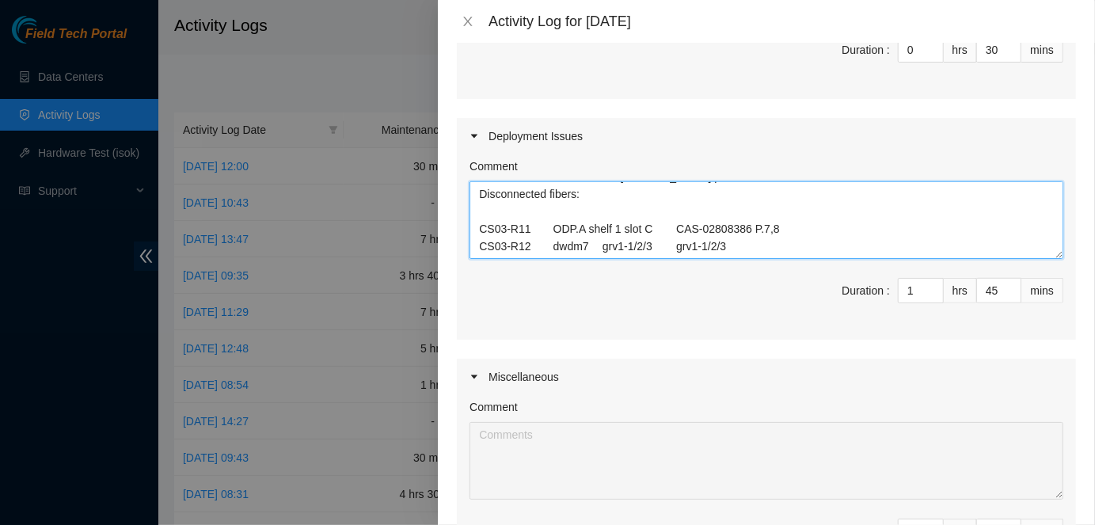
click at [761, 238] on textarea "DP80687 - worked w/ Mark. Contacted and confirmed w/ Robert L. peace maintanenc…" at bounding box center [766, 220] width 594 height 78
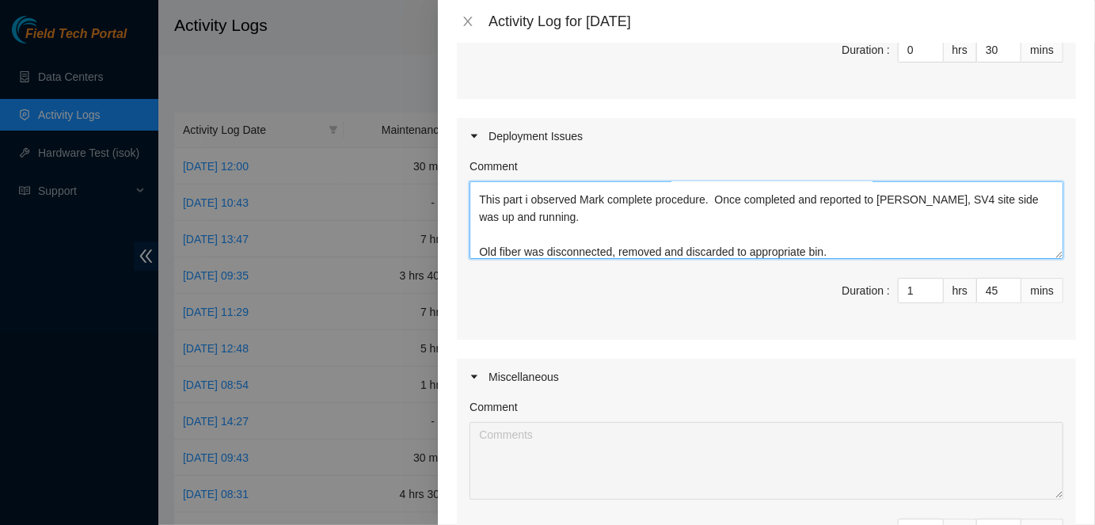
scroll to position [797, 0]
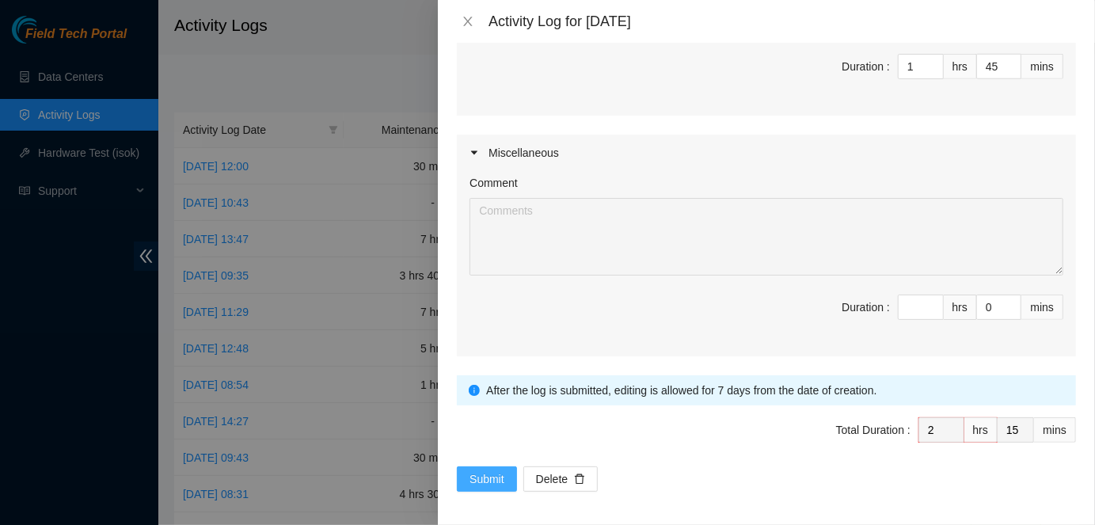
type textarea "DP80687 - worked w/ Mark. Contacted and confirmed w/ Robert L. peace maintanenc…"
click at [477, 482] on span "Submit" at bounding box center [486, 478] width 35 height 17
